Goal: Task Accomplishment & Management: Manage account settings

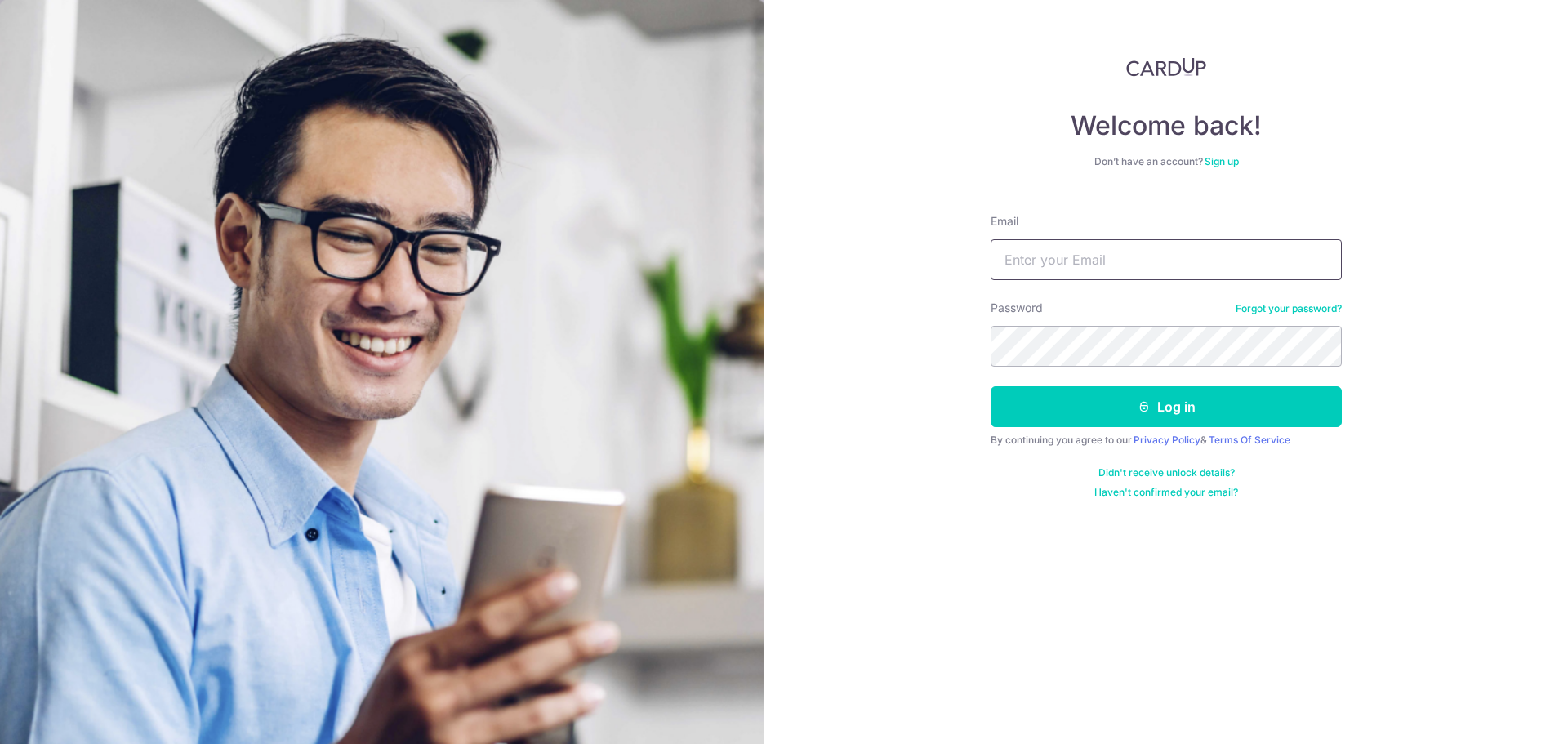
drag, startPoint x: 0, startPoint y: 0, endPoint x: 1088, endPoint y: 261, distance: 1118.9
click at [1087, 261] on input "Email" at bounding box center [1166, 259] width 352 height 41
type input "[EMAIL_ADDRESS][DOMAIN_NAME]"
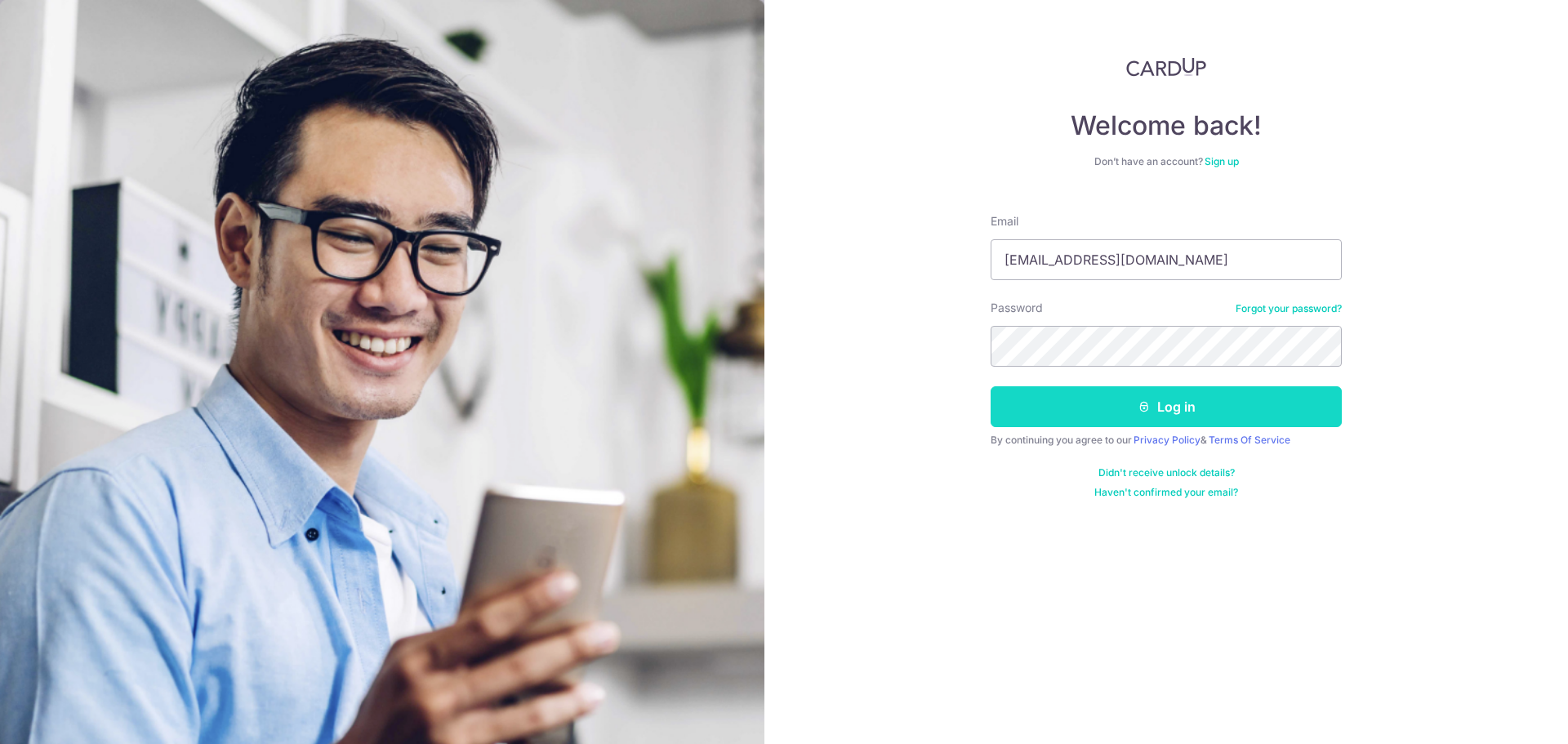
click at [1072, 400] on button "Log in" at bounding box center [1166, 406] width 352 height 41
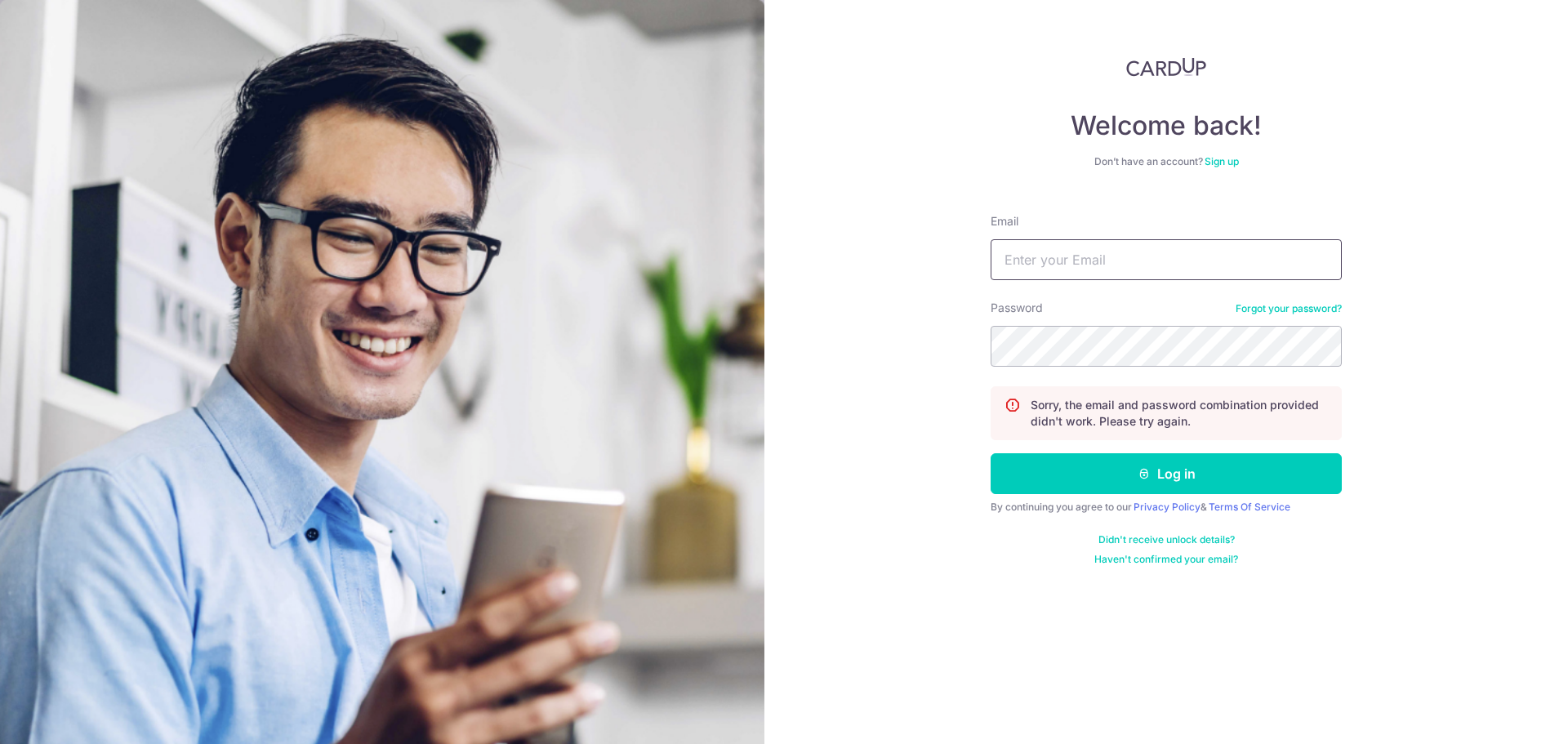
click at [1186, 259] on input "Email" at bounding box center [1166, 259] width 352 height 41
type input "[EMAIL_ADDRESS][DOMAIN_NAME]"
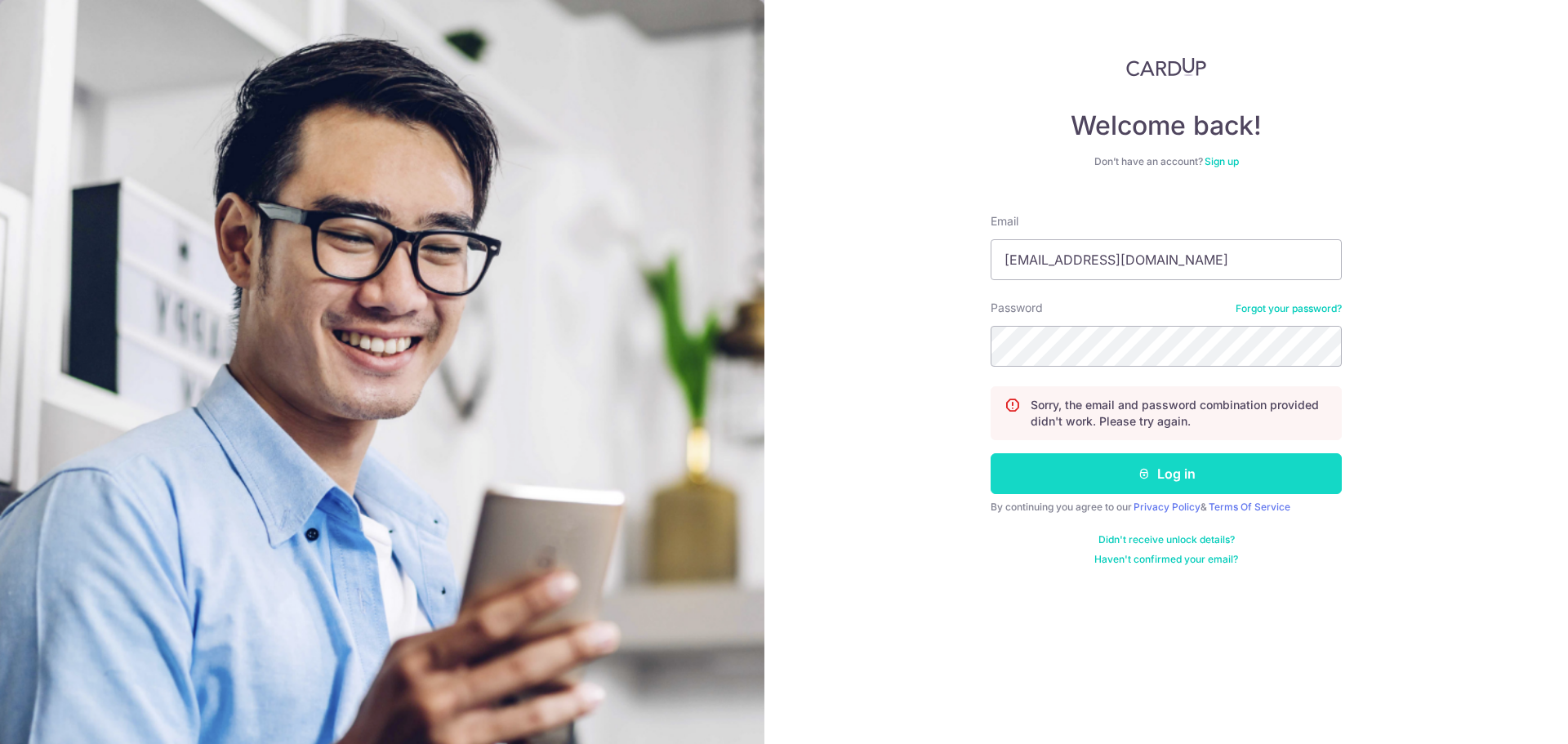
click at [1128, 472] on button "Log in" at bounding box center [1166, 473] width 352 height 41
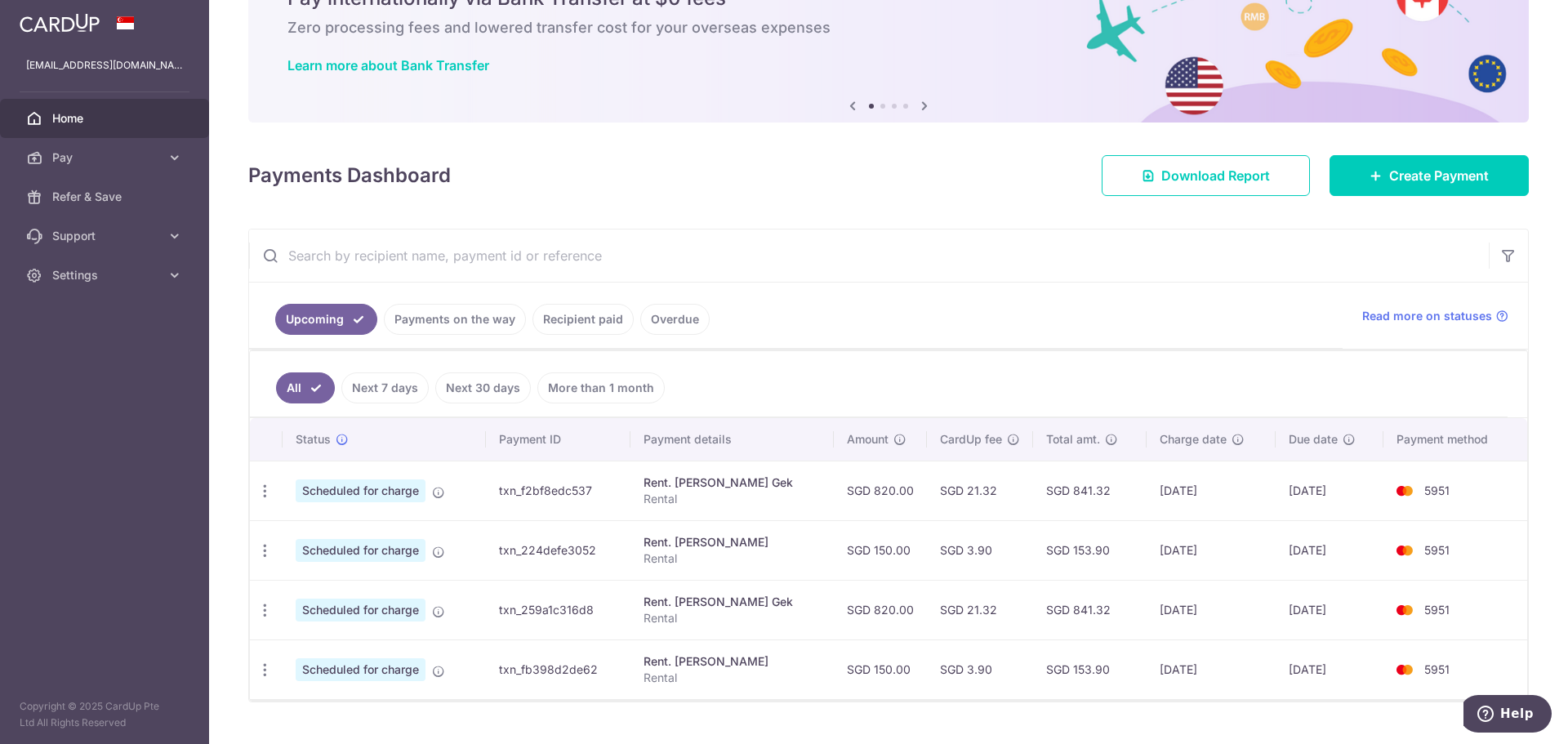
scroll to position [121, 0]
